Goal: Information Seeking & Learning: Learn about a topic

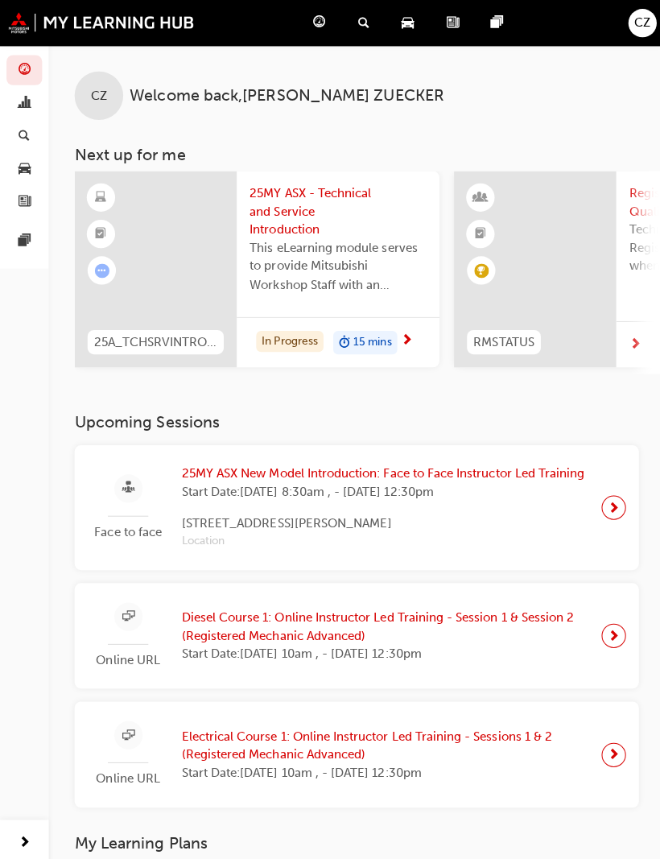
click at [292, 206] on span "25MY ASX - Technical and Service Introduction" at bounding box center [336, 210] width 176 height 55
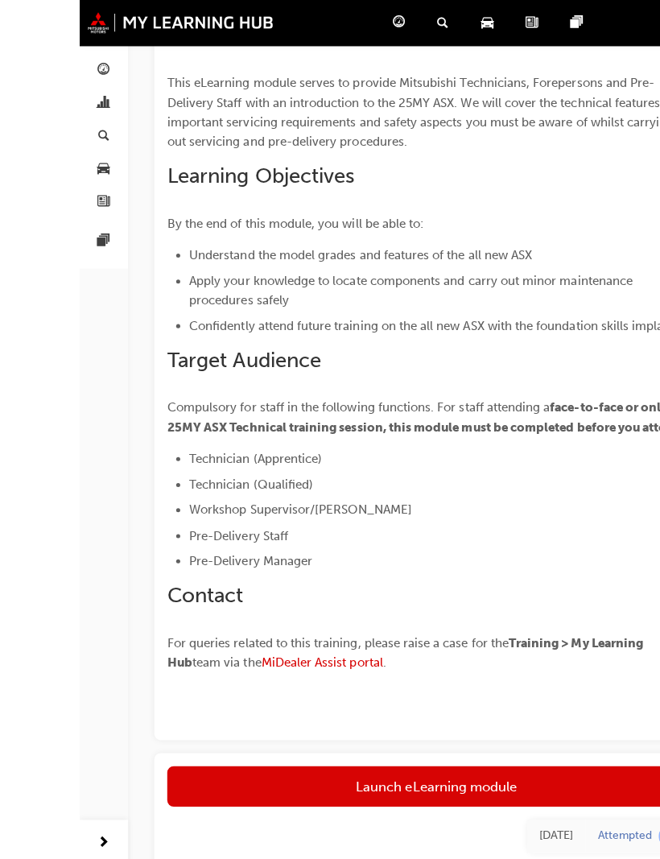
scroll to position [250, 0]
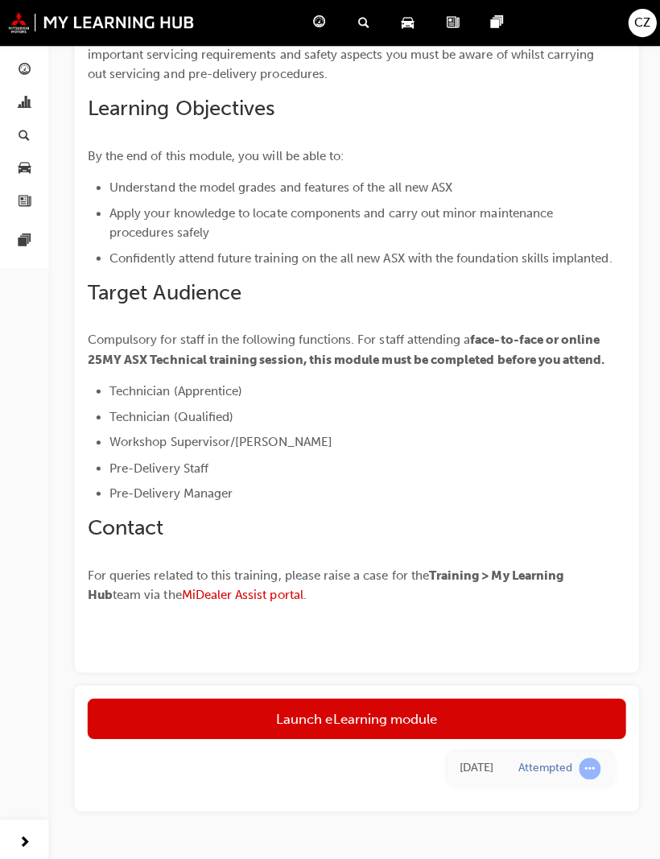
click at [449, 704] on link "Launch eLearning module" at bounding box center [354, 713] width 535 height 40
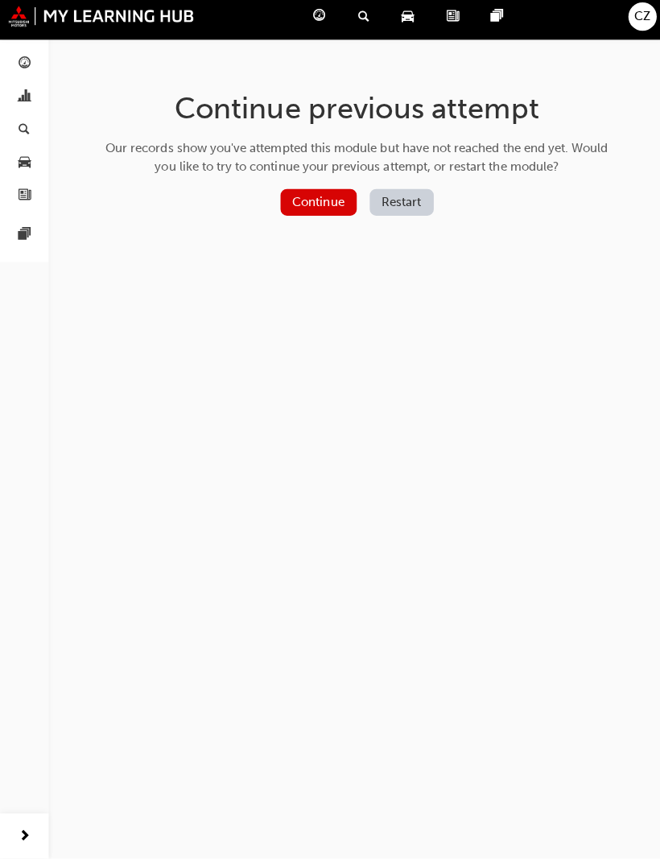
click at [309, 194] on button "Continue" at bounding box center [317, 207] width 76 height 27
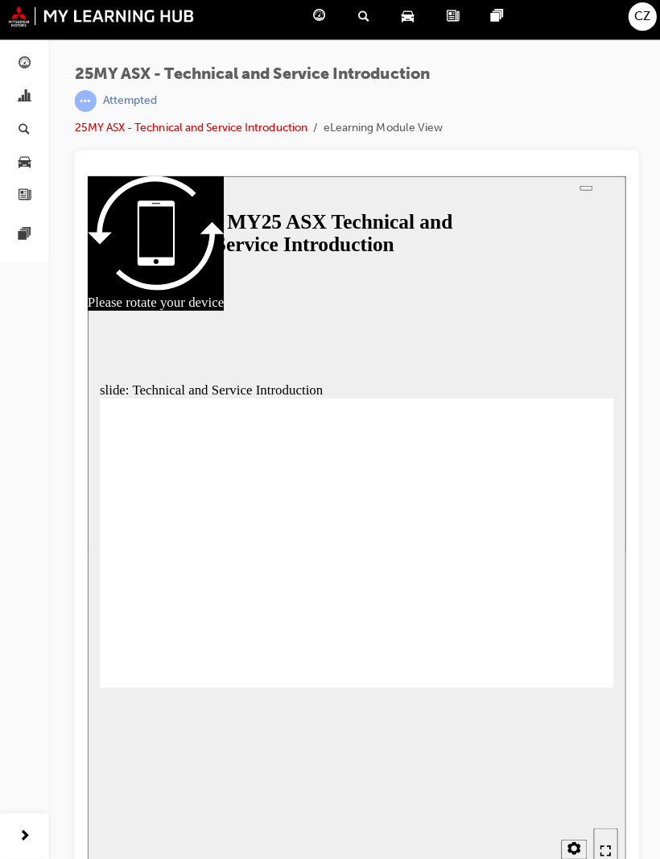
scroll to position [18, 0]
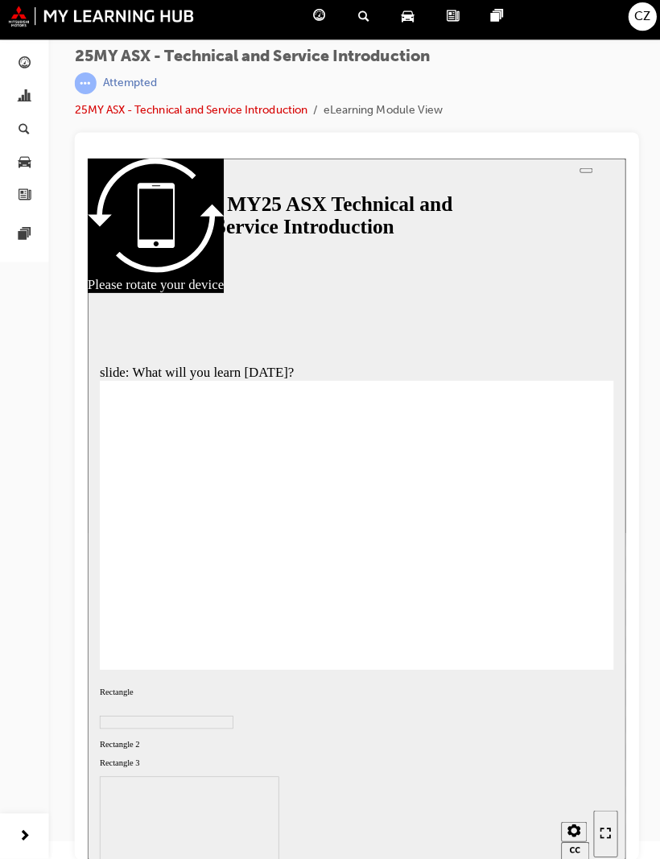
click at [600, 833] on icon "Enter full-screen (Ctrl+Alt+F)" at bounding box center [601, 827] width 11 height 11
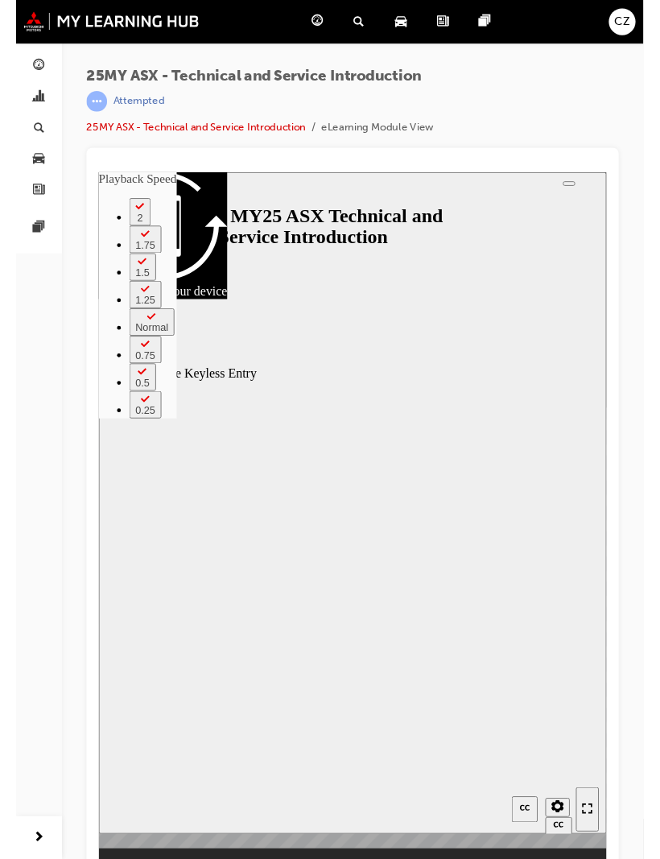
scroll to position [19, 0]
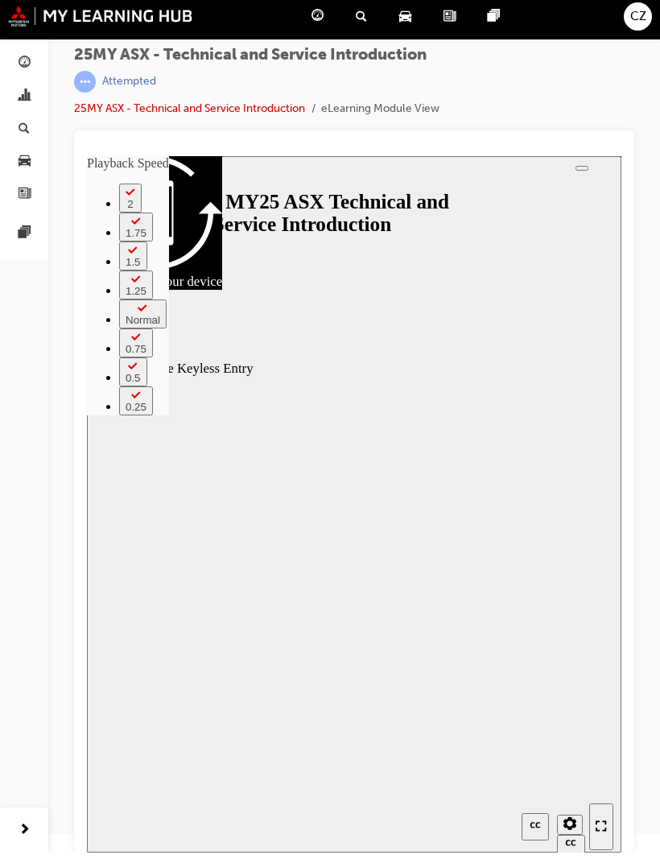
click at [605, 820] on icon "Enter full-screen (Ctrl+Alt+F)" at bounding box center [601, 825] width 11 height 11
click at [529, 688] on div "slide: Remote Keyless Entry Vector.svg WELCOME LIGHTING playback speed 2 1.75 1…" at bounding box center [354, 504] width 535 height 696
click at [110, 176] on div "Sidebar Toggle" at bounding box center [106, 182] width 27 height 12
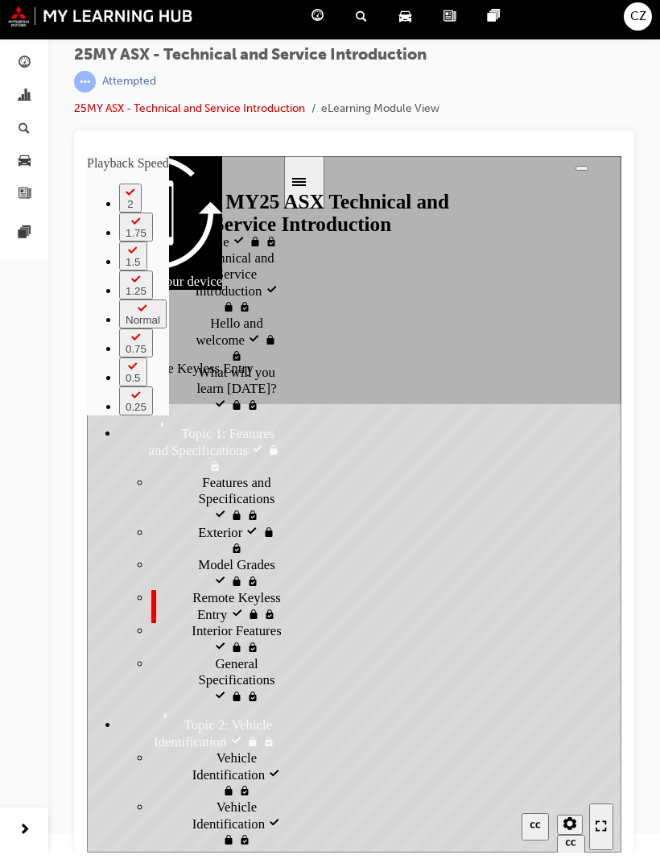
click at [192, 590] on span "Remote Keyless Entry visited" at bounding box center [237, 606] width 90 height 32
click at [157, 557] on div "Model Grades visited Model Grades" at bounding box center [216, 573] width 131 height 33
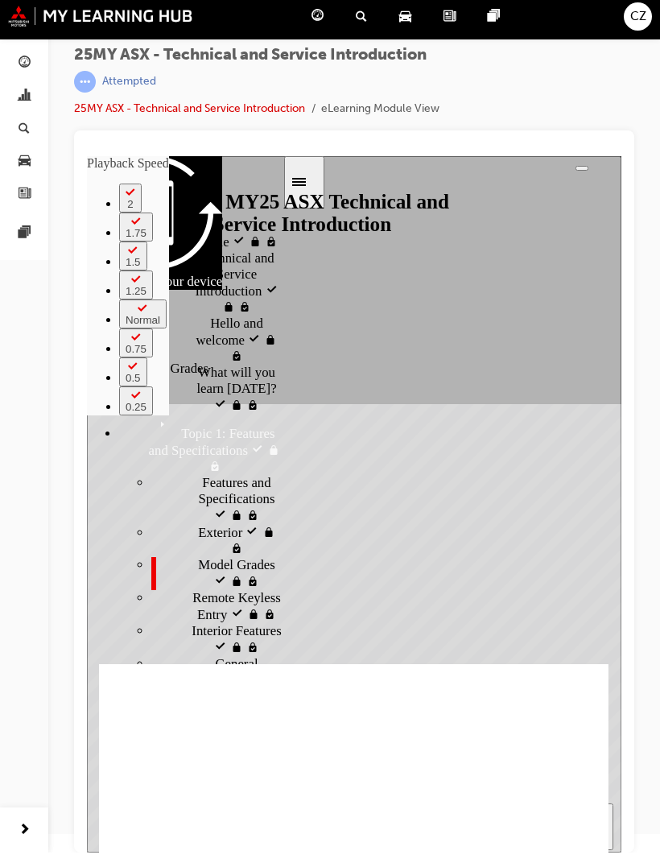
type input "10"
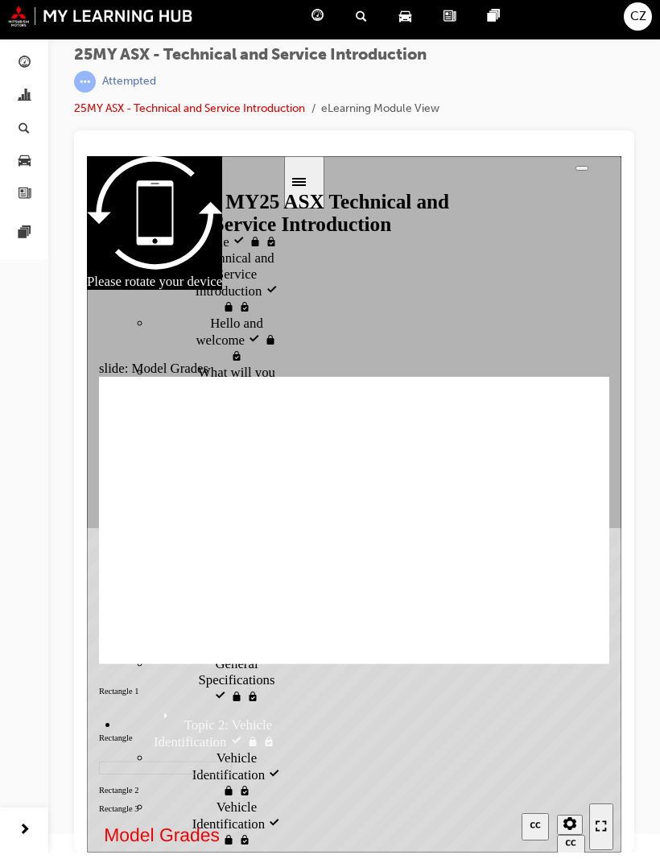
click at [521, 294] on button "Close" at bounding box center [354, 504] width 535 height 696
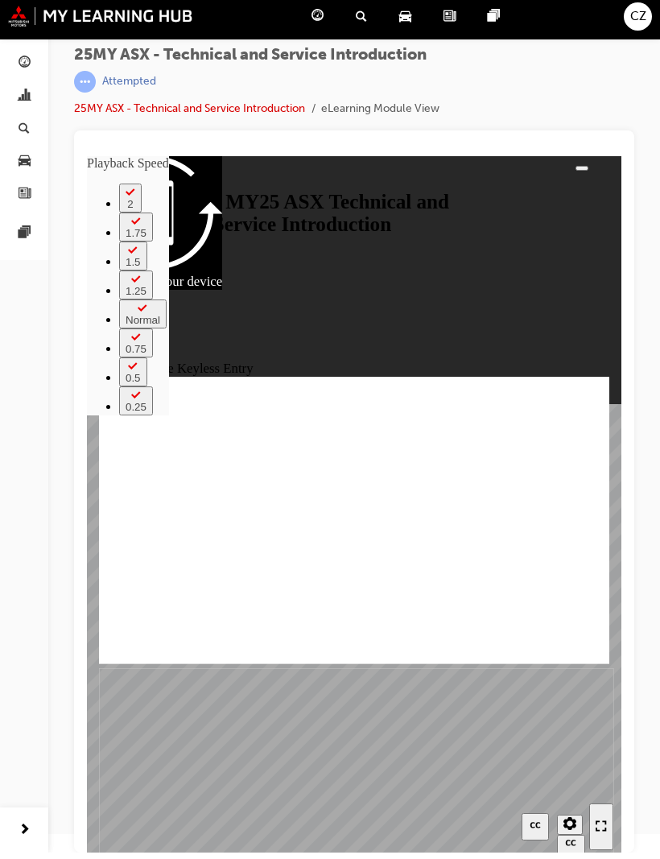
click at [607, 820] on div "Enter full-screen (Ctrl+Alt+F)" at bounding box center [601, 827] width 11 height 14
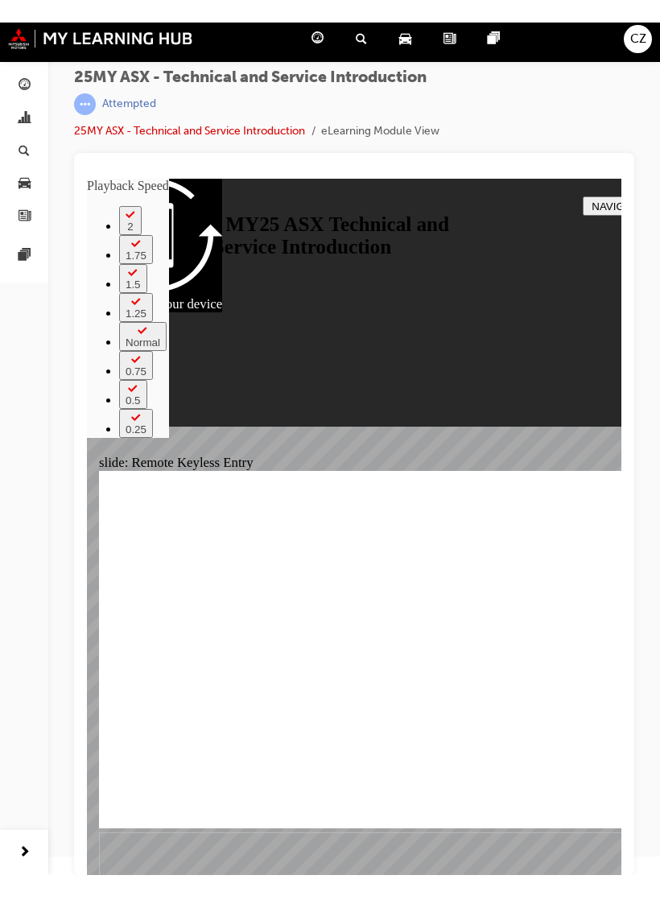
scroll to position [0, 0]
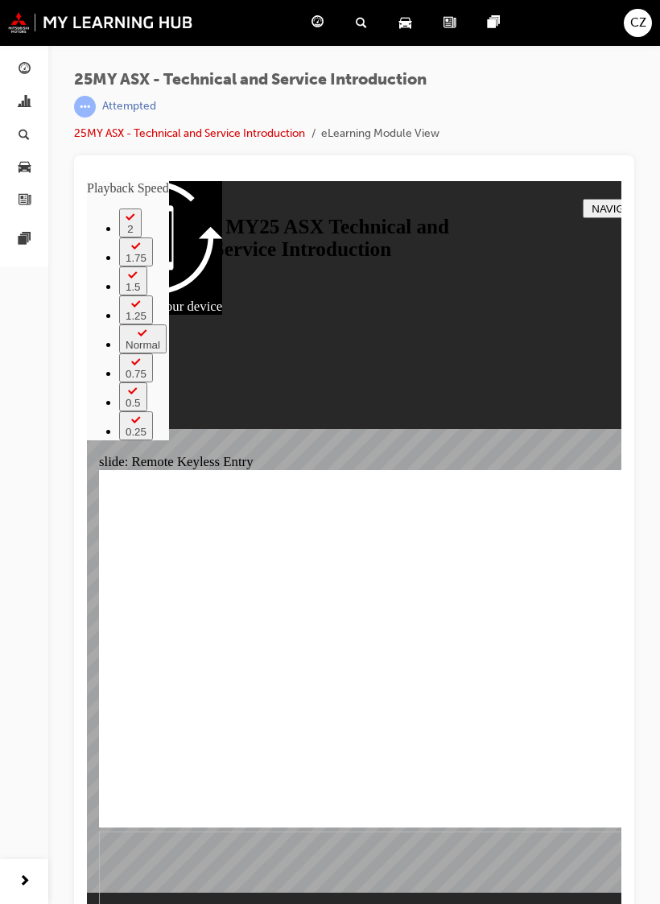
type input "21"
type input "17"
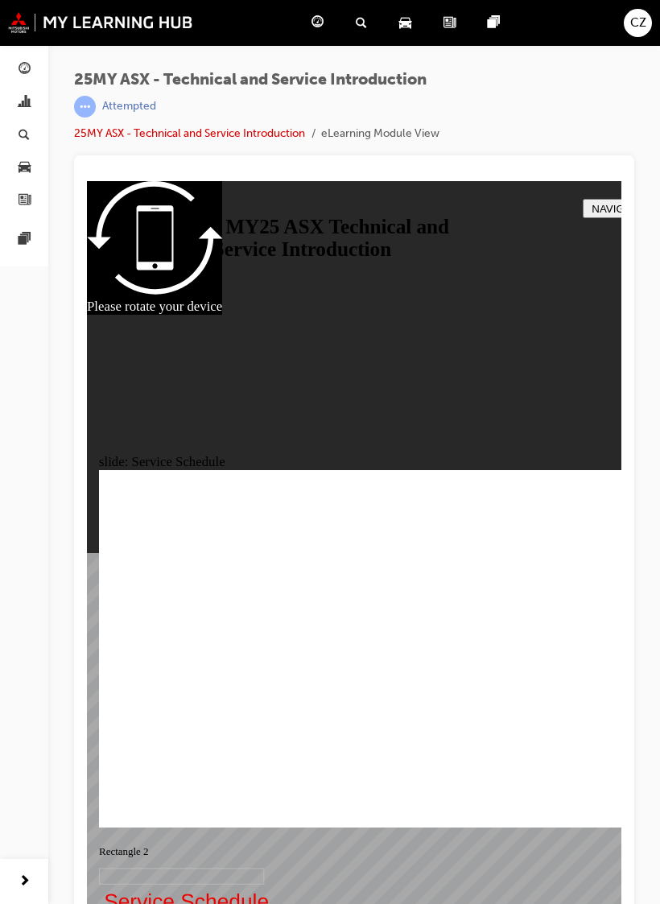
radio input "true"
radio input "false"
radio input "true"
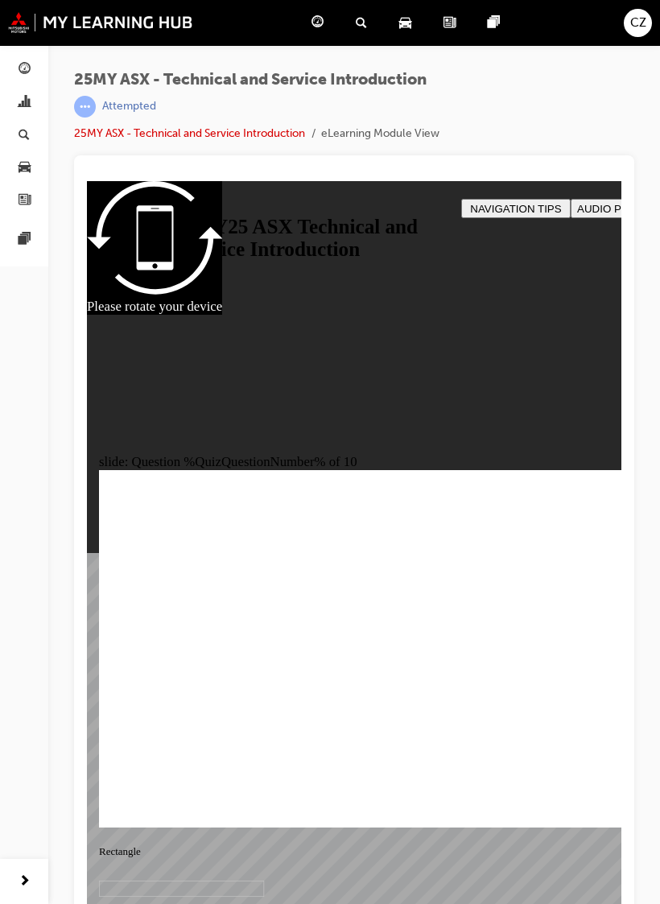
radio input "true"
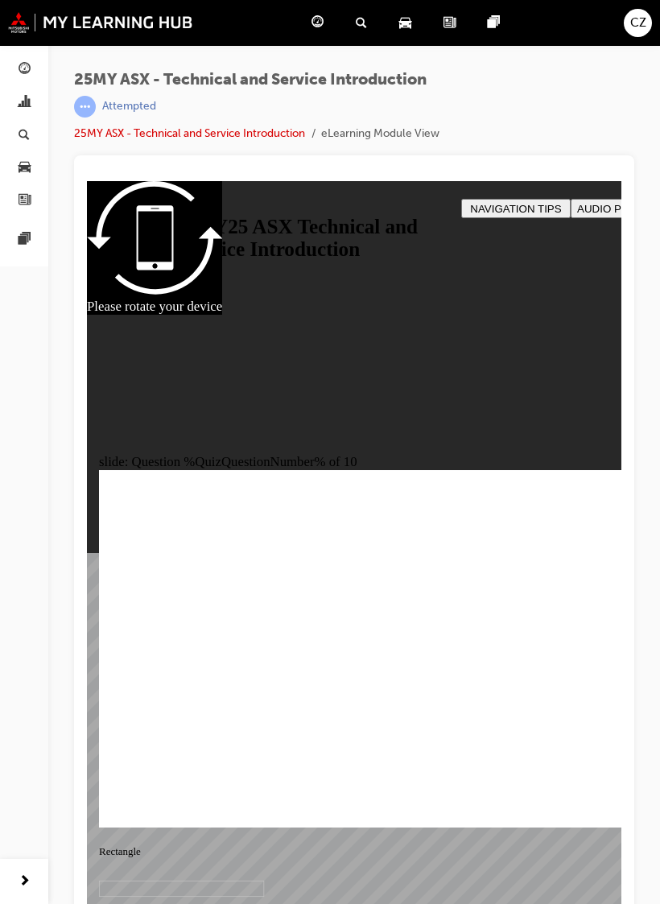
radio input "true"
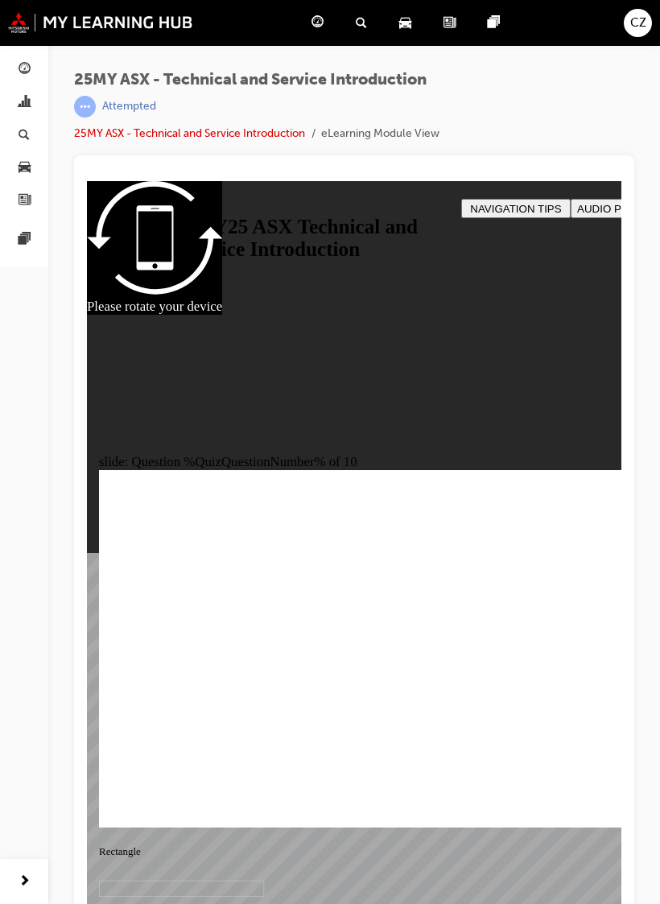
radio input "true"
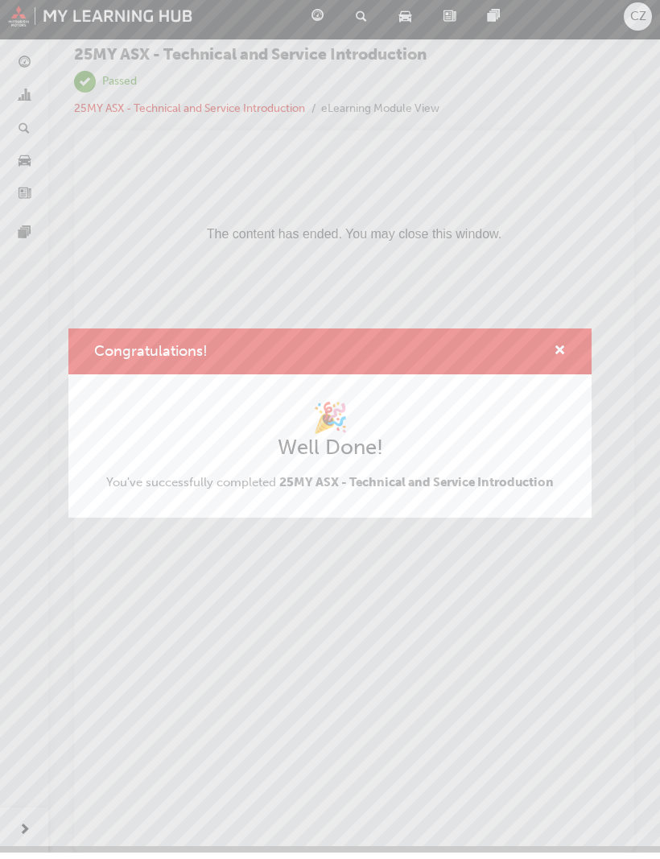
click at [579, 335] on div "Congratulations!" at bounding box center [329, 358] width 523 height 46
click at [566, 337] on div "Congratulations!" at bounding box center [329, 358] width 523 height 46
click at [569, 344] on div "Congratulations!" at bounding box center [329, 358] width 523 height 46
click at [560, 351] on span "cross-icon" at bounding box center [560, 358] width 12 height 14
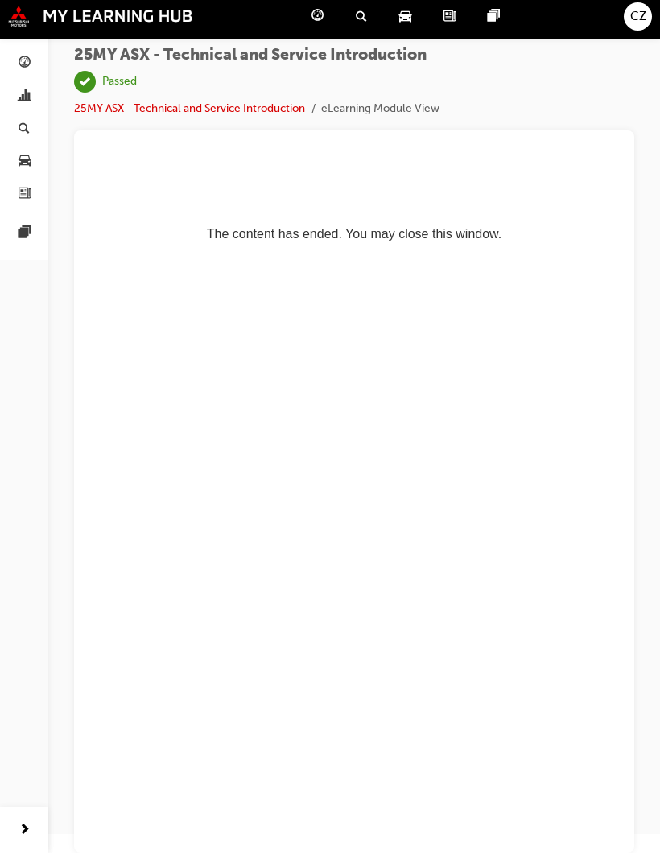
click at [28, 73] on link "button" at bounding box center [23, 70] width 35 height 30
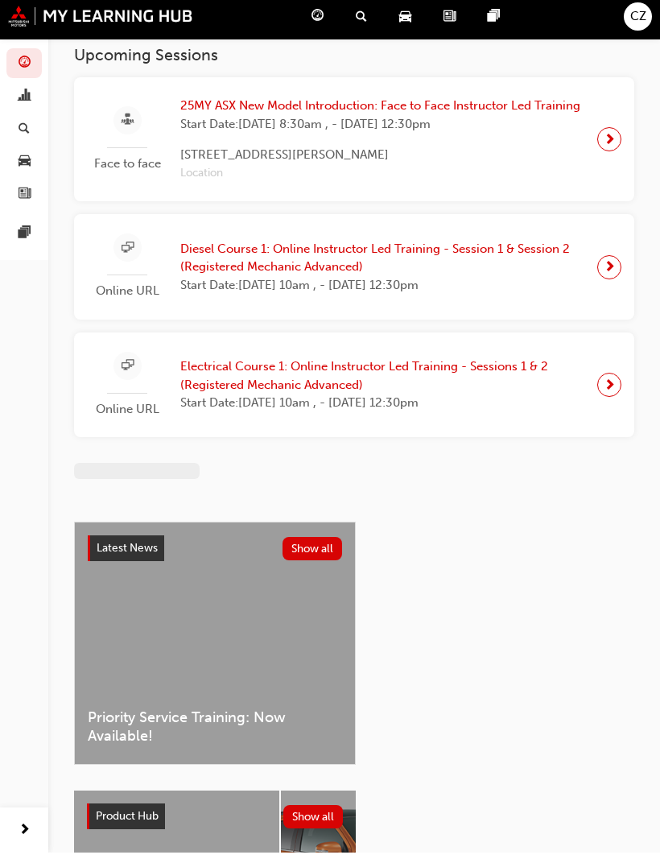
scroll to position [25, 0]
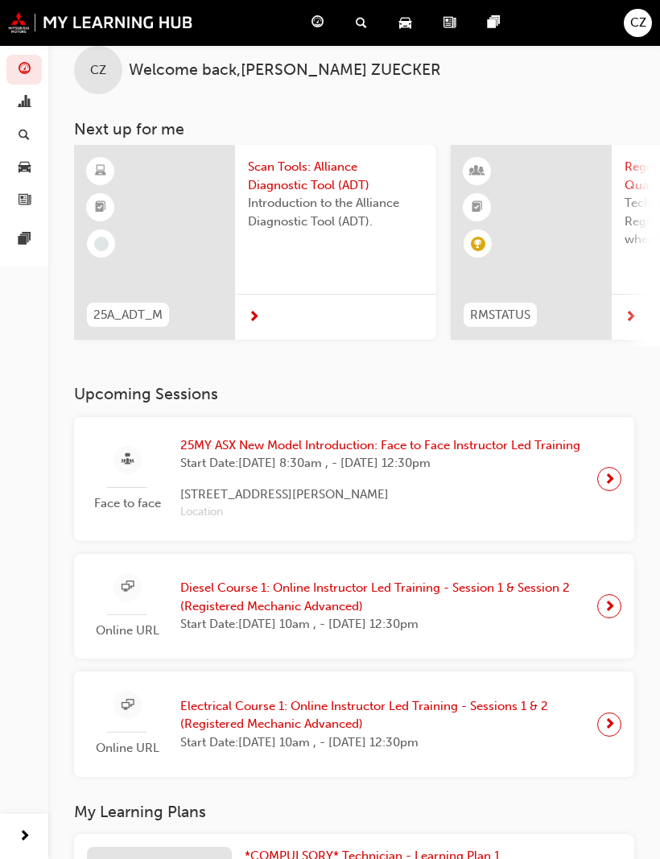
click at [419, 449] on span "25MY ASX New Model Introduction: Face to Face Instructor Led Training" at bounding box center [380, 445] width 400 height 19
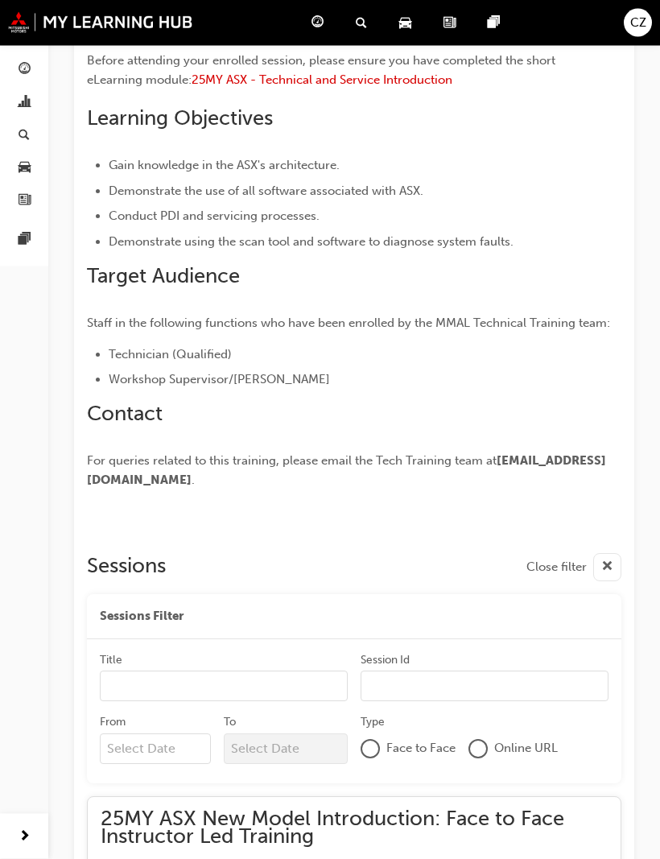
scroll to position [1341, 0]
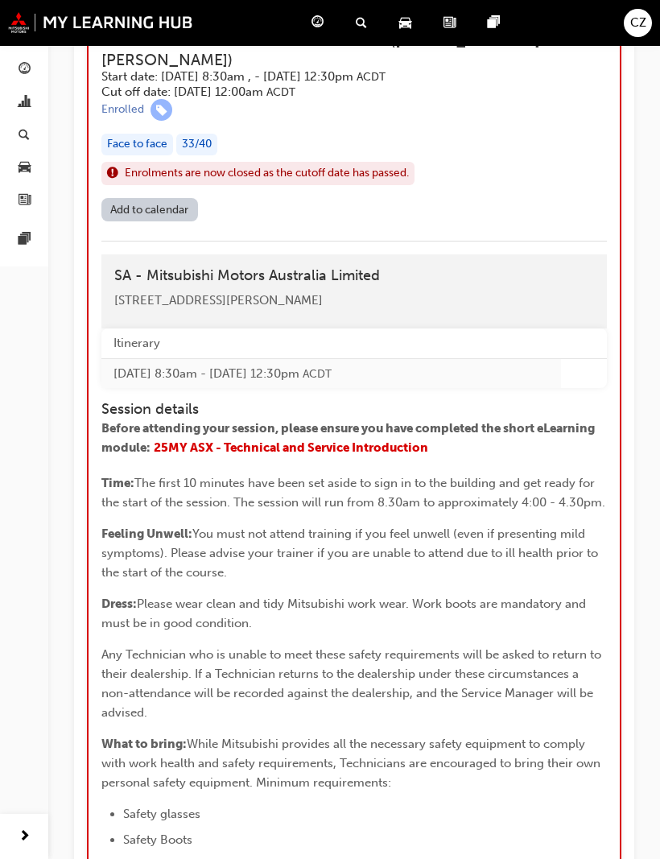
click at [377, 455] on span "25MY ASX - Technical and Service Introduction" at bounding box center [291, 447] width 275 height 14
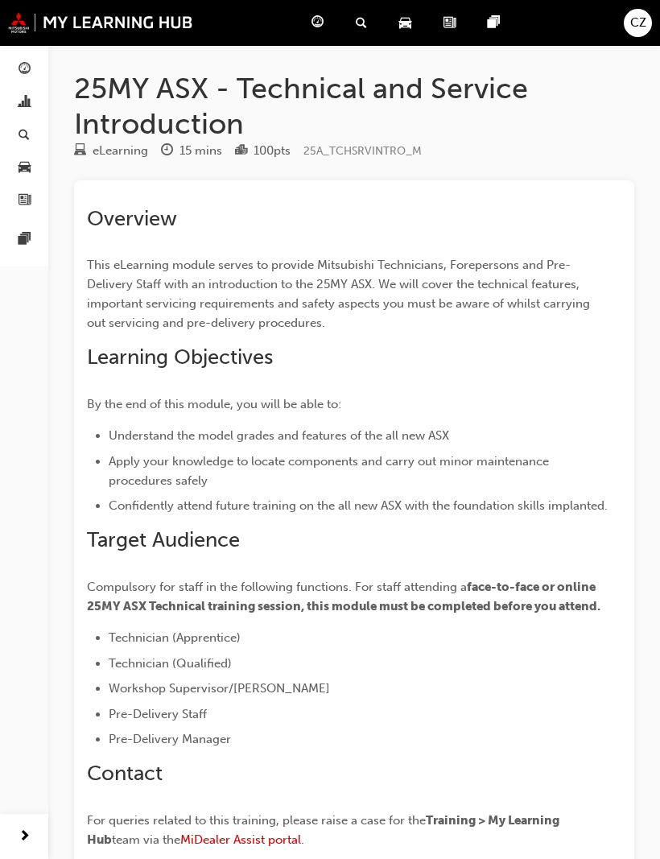
click at [25, 81] on link "button" at bounding box center [23, 70] width 35 height 30
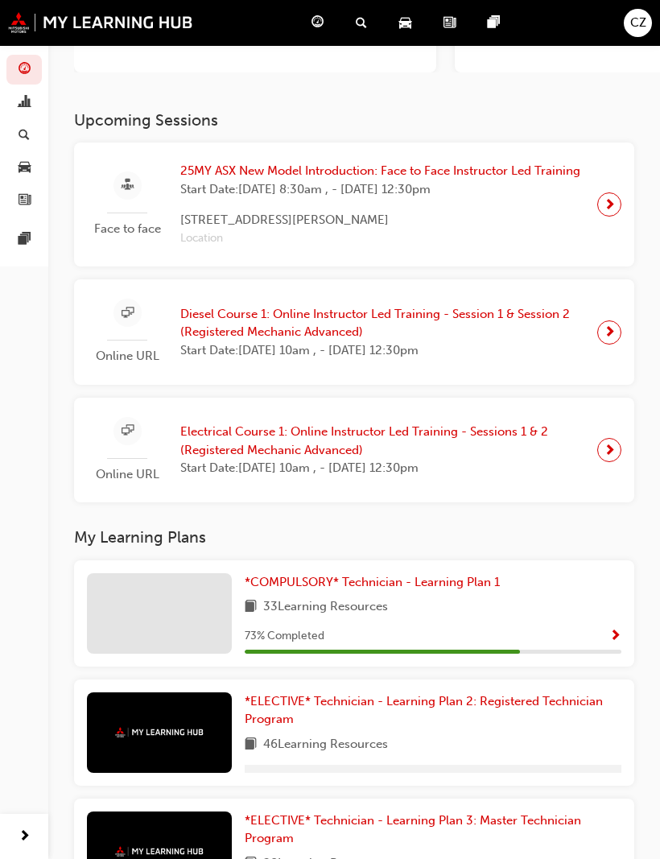
scroll to position [246, 0]
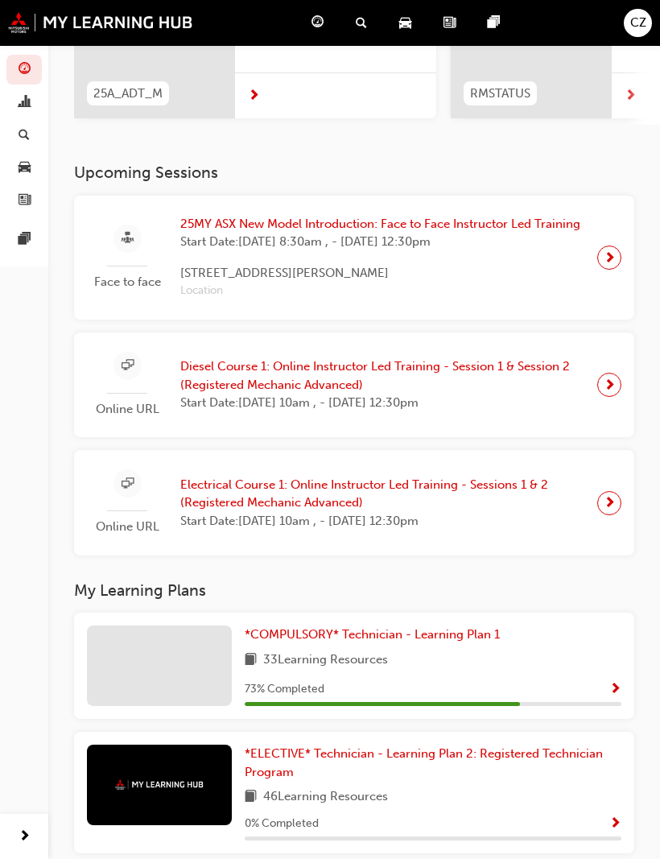
click at [460, 627] on span "*COMPULSORY* Technician - Learning Plan 1" at bounding box center [372, 634] width 255 height 14
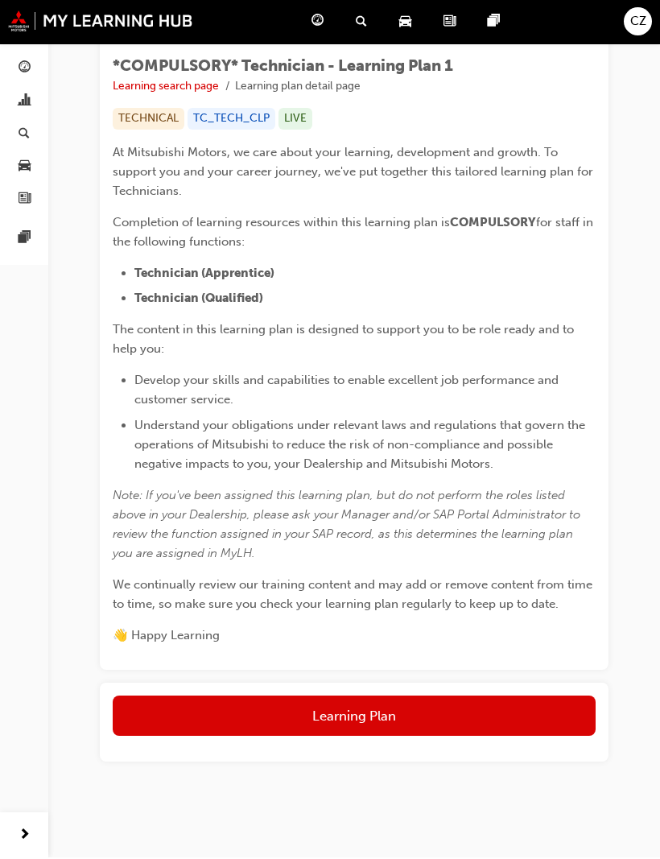
scroll to position [239, 0]
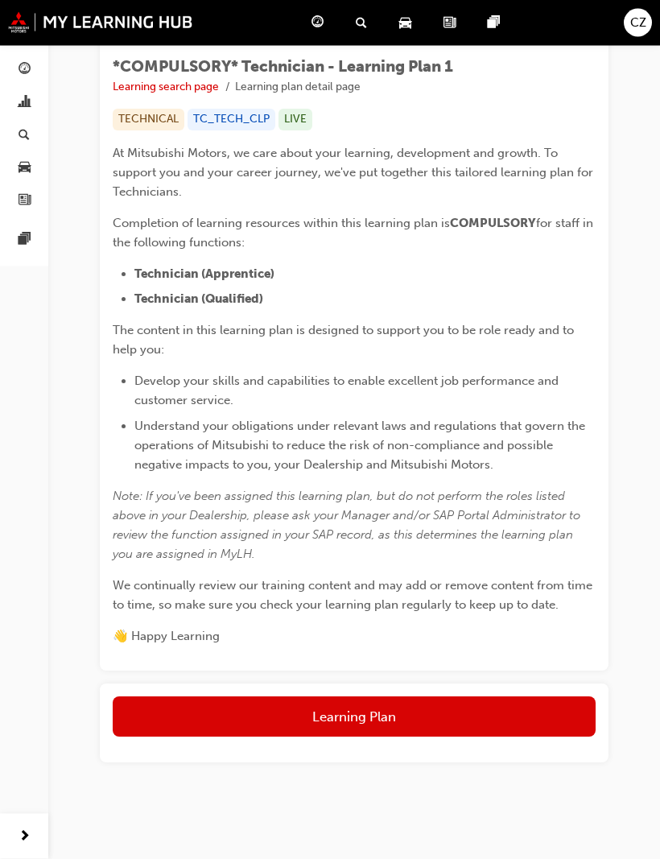
click at [438, 704] on button "Learning Plan" at bounding box center [354, 717] width 483 height 40
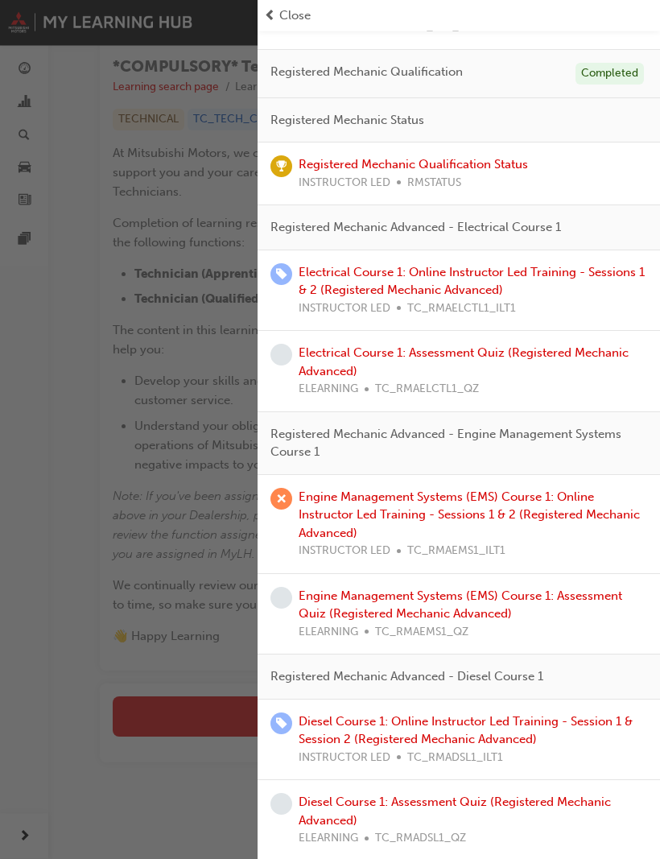
click at [283, 6] on span "Close" at bounding box center [294, 15] width 31 height 19
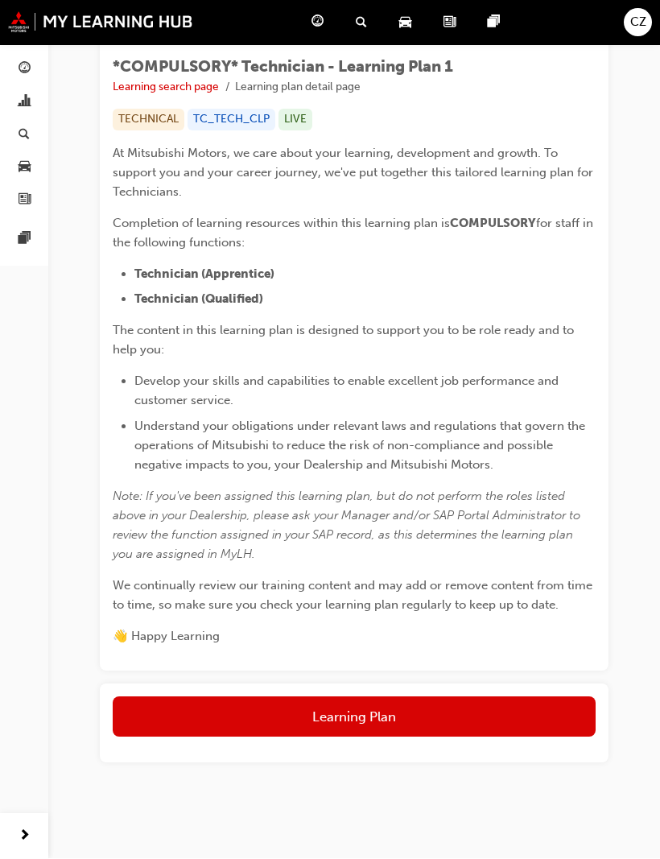
click at [30, 55] on link "button" at bounding box center [23, 70] width 35 height 30
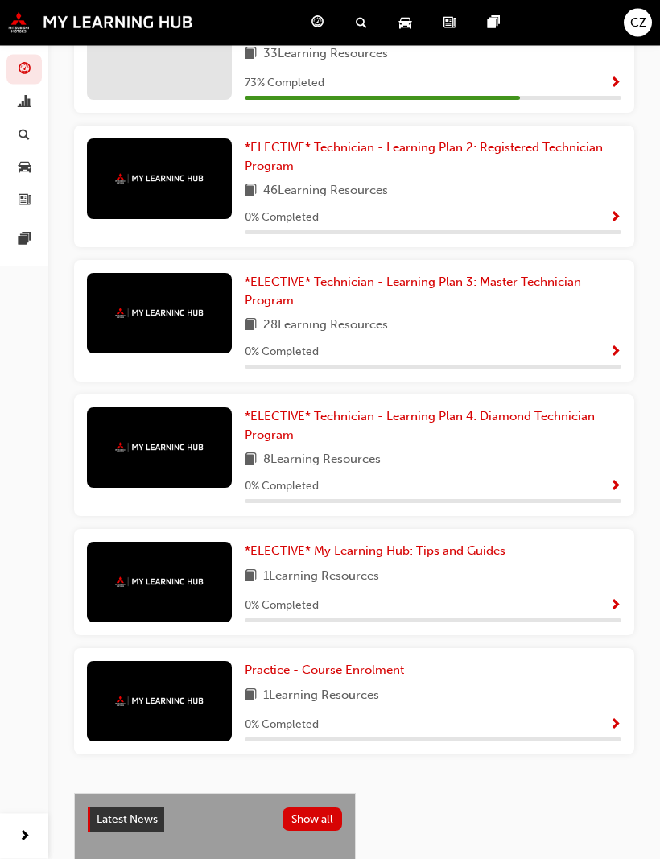
scroll to position [853, 0]
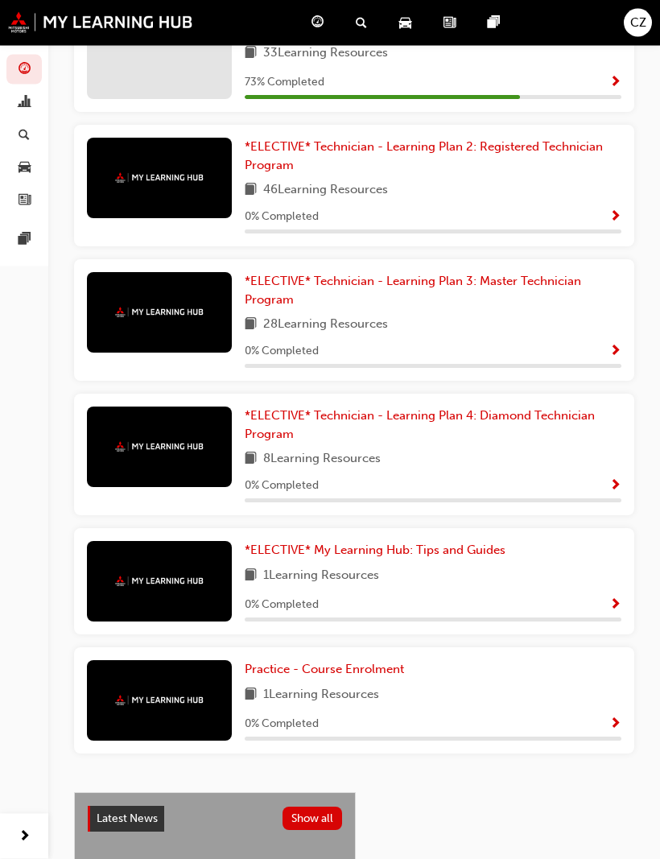
click at [402, 663] on span "Practice - Course Enrolment" at bounding box center [324, 670] width 159 height 14
